Goal: Find specific page/section: Find specific page/section

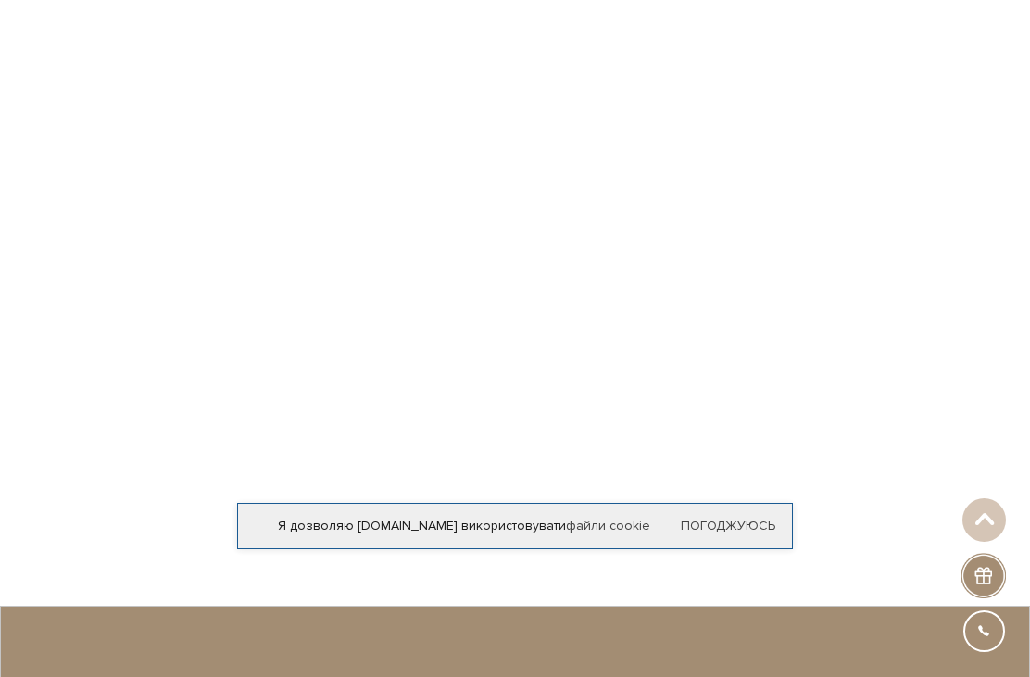
scroll to position [555, 0]
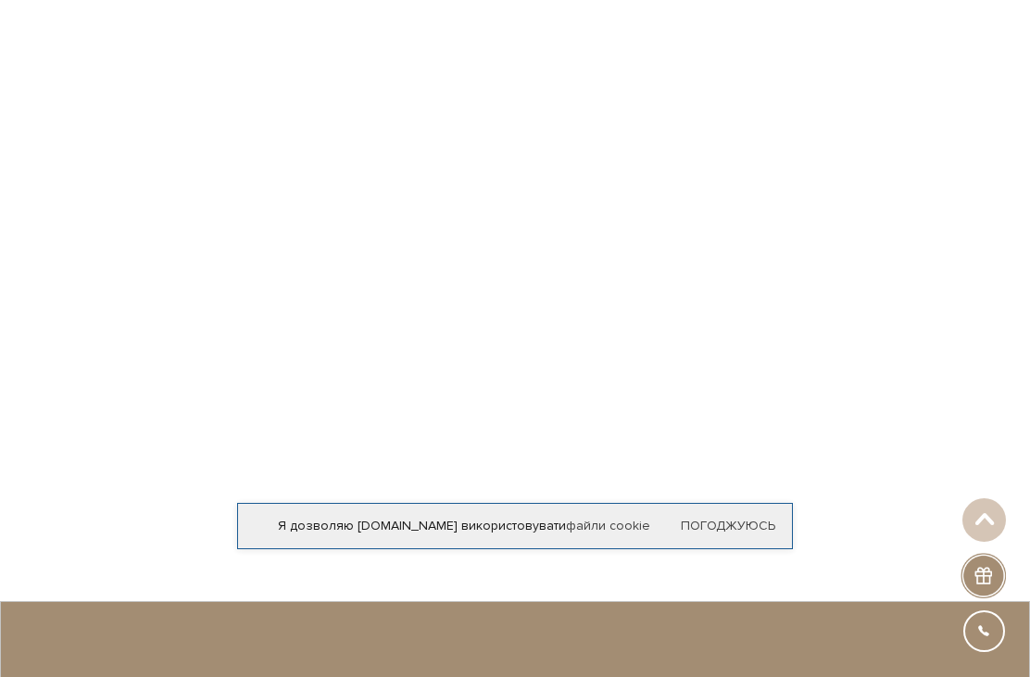
scroll to position [537, 0]
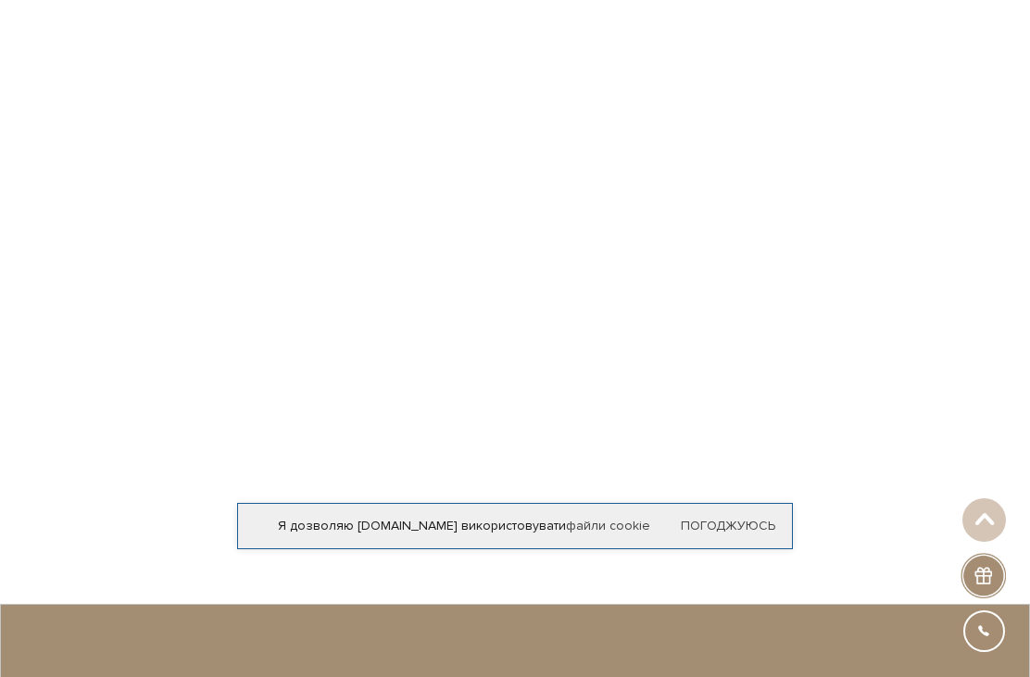
click at [810, 206] on p at bounding box center [515, 269] width 867 height 452
click at [820, 251] on p at bounding box center [515, 269] width 867 height 452
click at [819, 250] on p at bounding box center [515, 269] width 867 height 452
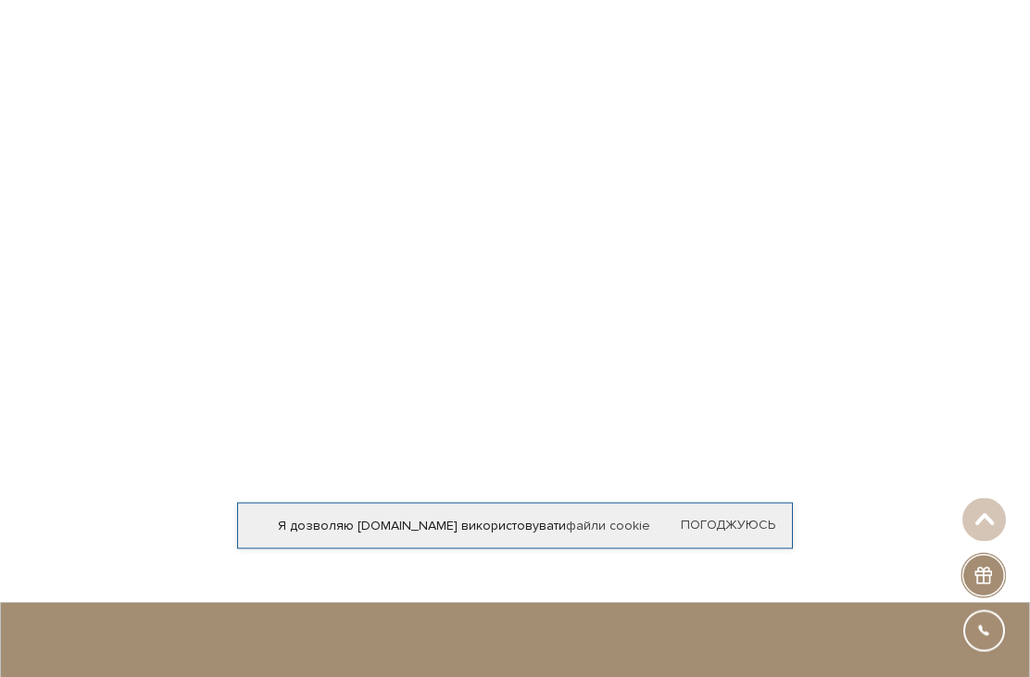
scroll to position [539, 0]
click at [829, 290] on p at bounding box center [515, 267] width 867 height 452
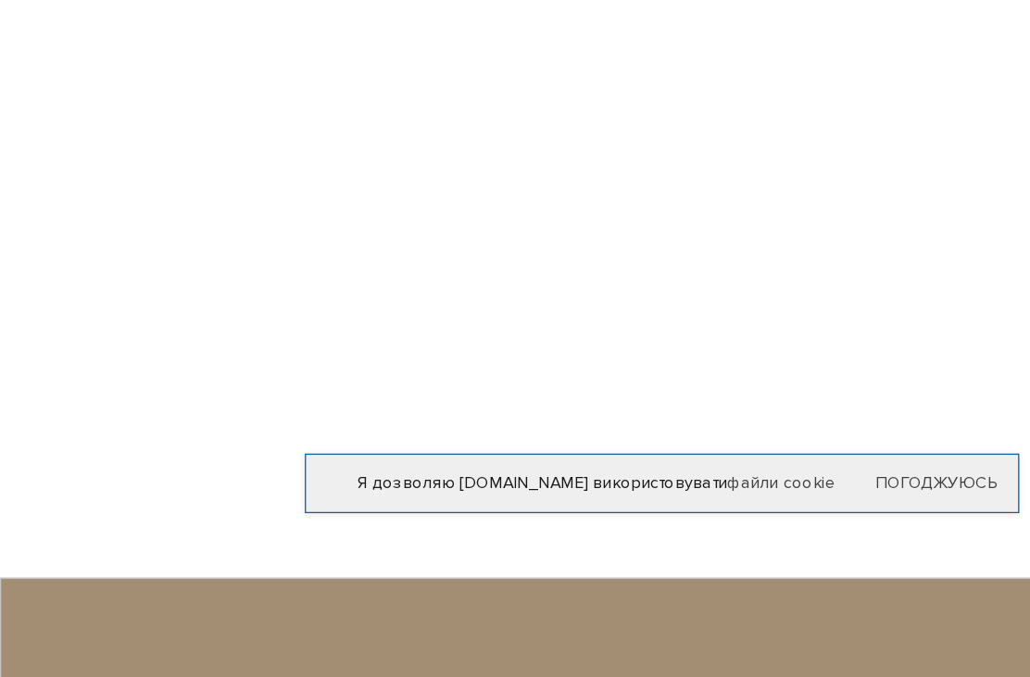
scroll to position [617, 0]
